Goal: Task Accomplishment & Management: Complete application form

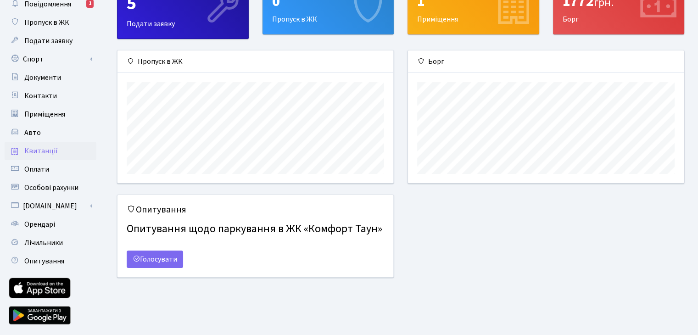
scroll to position [78, 0]
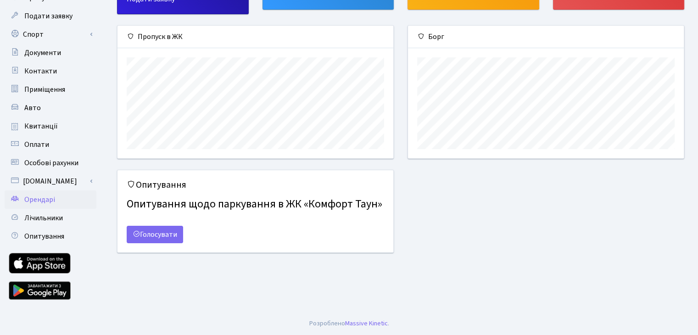
click at [42, 198] on span "Орендарі" at bounding box center [39, 199] width 31 height 10
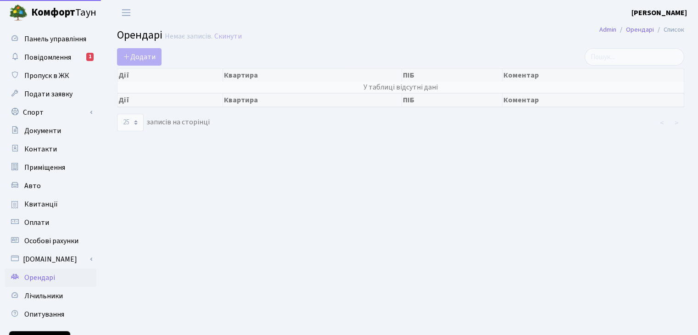
select select "25"
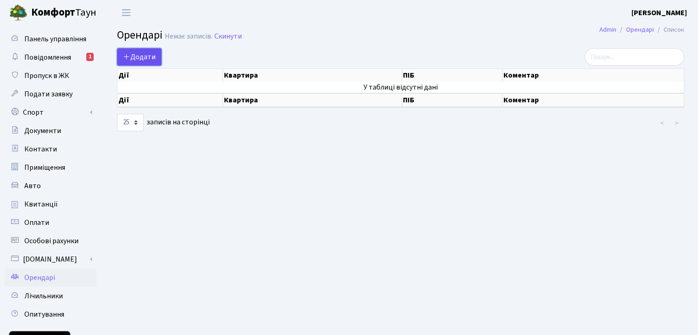
click at [144, 57] on span "Додати" at bounding box center [139, 57] width 33 height 10
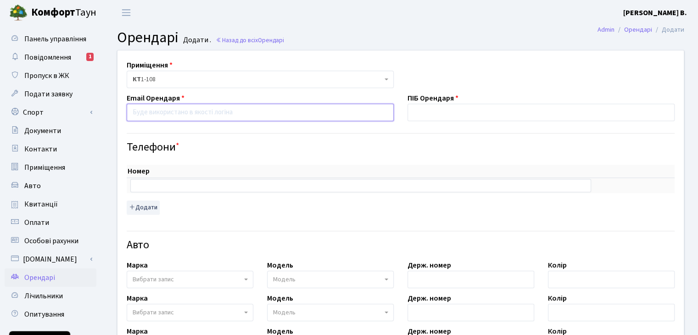
click at [220, 112] on input "email" at bounding box center [260, 112] width 267 height 17
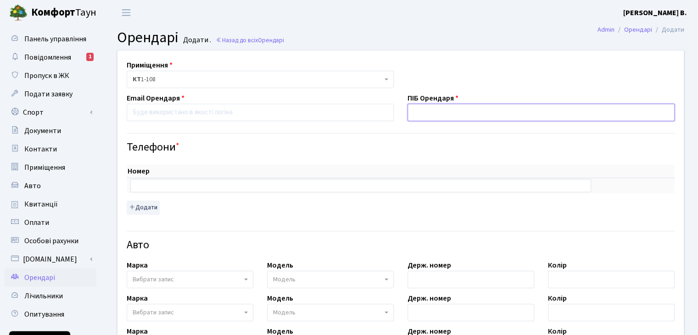
click at [441, 111] on input "text" at bounding box center [540, 112] width 267 height 17
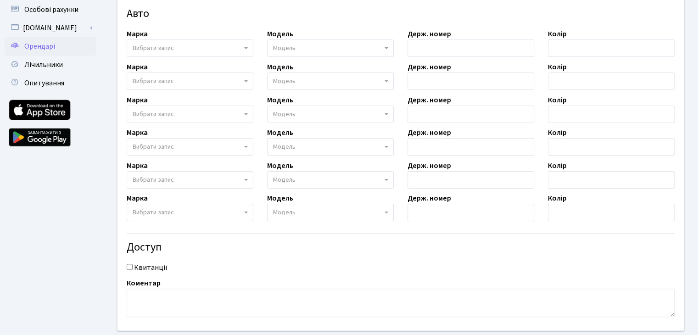
scroll to position [282, 0]
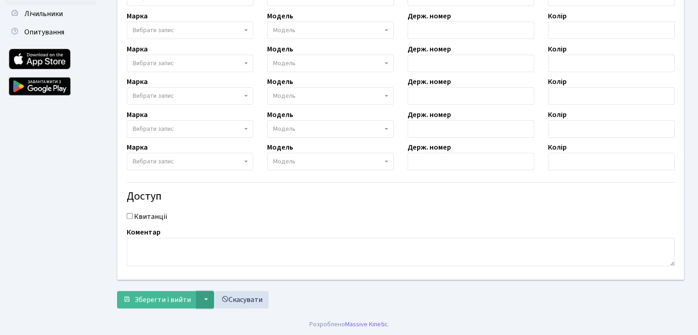
click at [203, 299] on button "▼" at bounding box center [204, 299] width 17 height 17
click at [340, 296] on div "Зберегти і вийти ▼ Зберегти та продовжити редагування Зберегти та створити Скас…" at bounding box center [400, 299] width 567 height 17
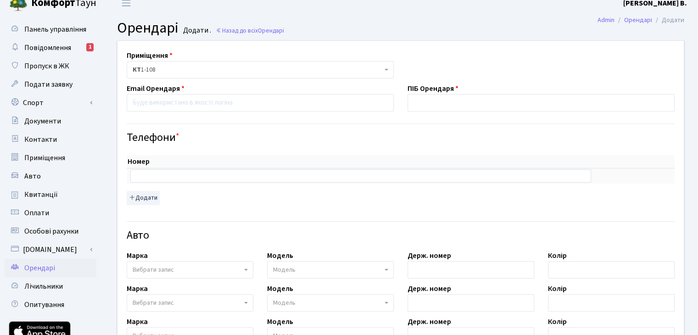
scroll to position [0, 0]
